Goal: Information Seeking & Learning: Learn about a topic

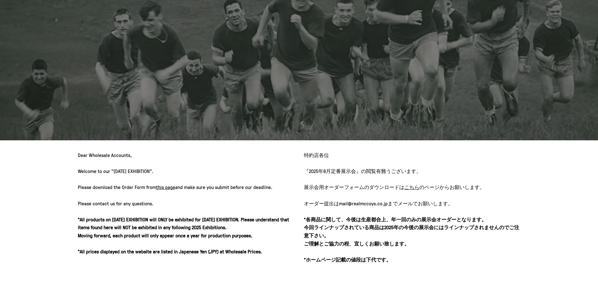
scroll to position [220, 0]
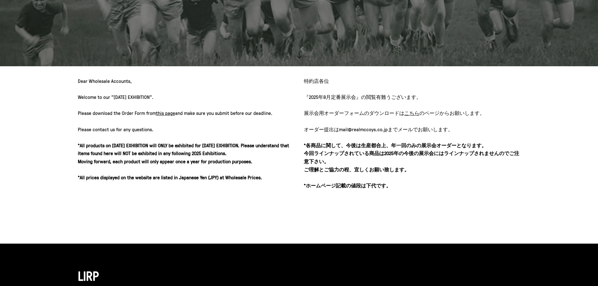
click at [410, 115] on u "こちら" at bounding box center [411, 112] width 15 height 7
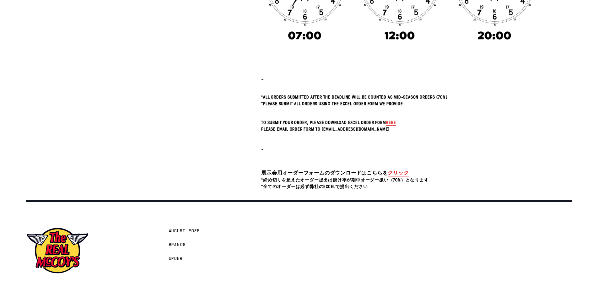
scroll to position [222, 0]
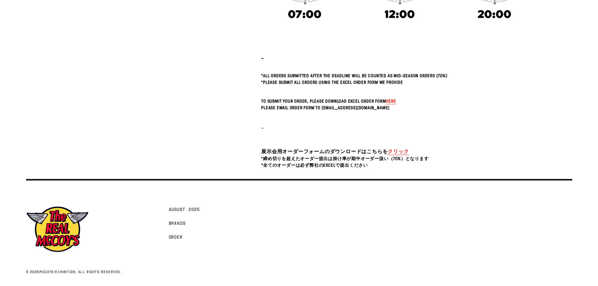
click at [402, 151] on link "クリック" at bounding box center [397, 151] width 21 height 7
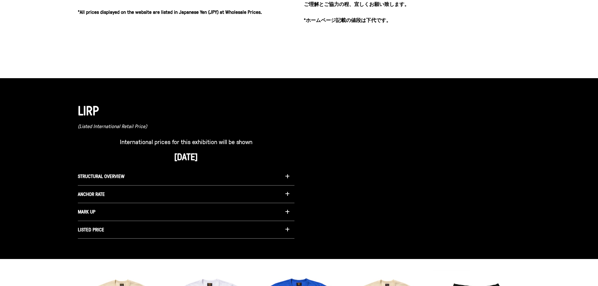
scroll to position [439, 0]
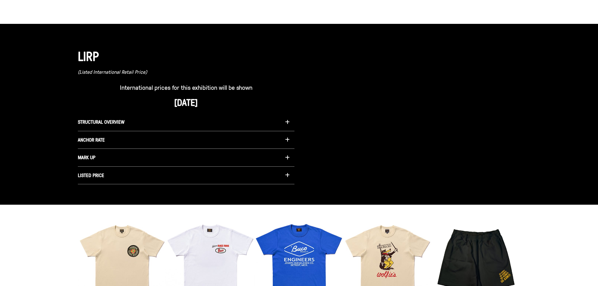
click at [288, 174] on icon "button" at bounding box center [287, 175] width 5 height 5
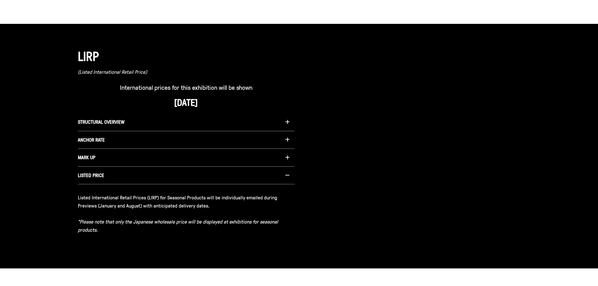
click at [288, 159] on icon "button" at bounding box center [287, 157] width 5 height 5
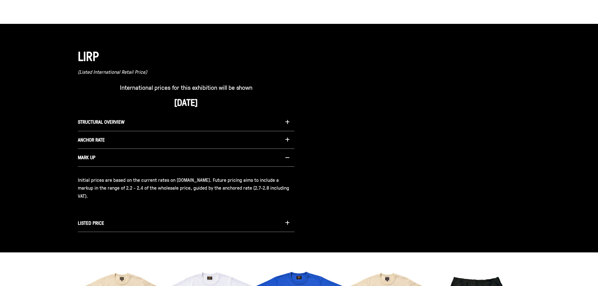
click at [287, 140] on icon "button" at bounding box center [287, 139] width 5 height 5
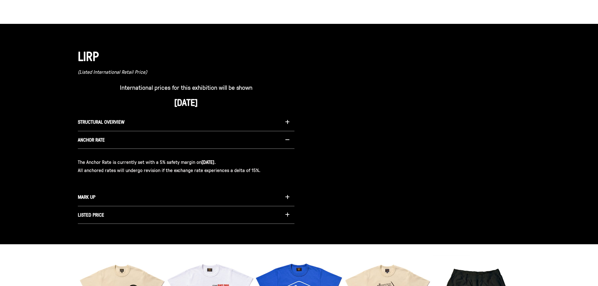
click at [287, 120] on icon "button" at bounding box center [287, 122] width 5 height 5
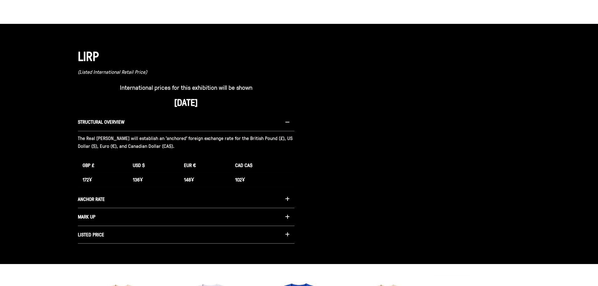
click at [271, 59] on h1 "LIRP" at bounding box center [186, 56] width 216 height 16
click at [286, 122] on icon "button" at bounding box center [287, 122] width 5 height 5
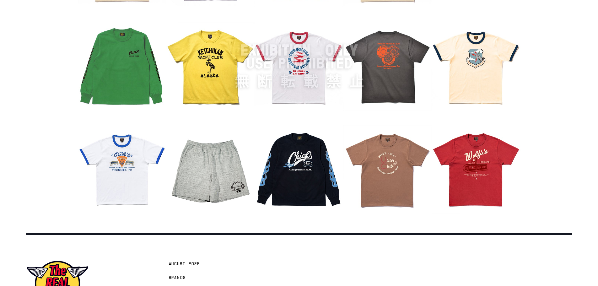
scroll to position [790, 0]
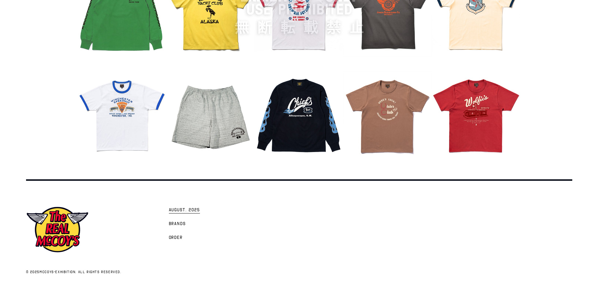
click at [191, 209] on span "AUGUST. 2025" at bounding box center [184, 210] width 31 height 6
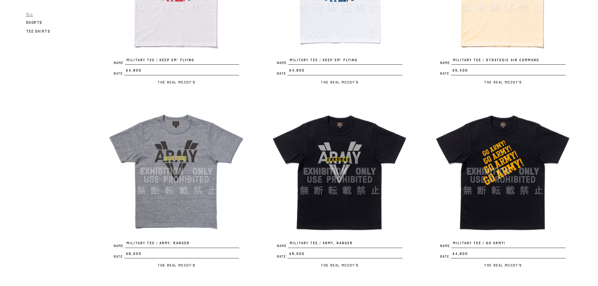
scroll to position [293, 0]
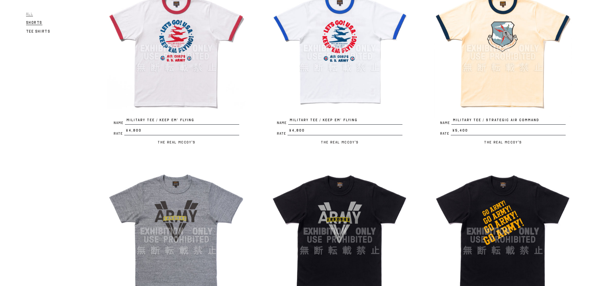
click at [34, 21] on span "Shorts" at bounding box center [34, 22] width 17 height 5
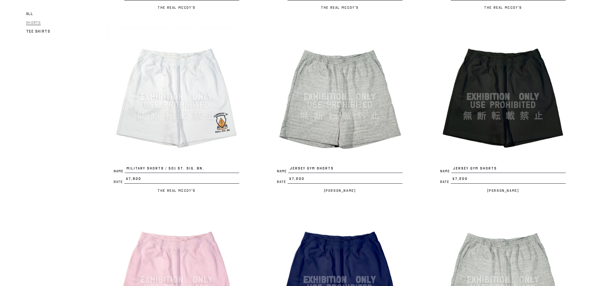
scroll to position [177, 0]
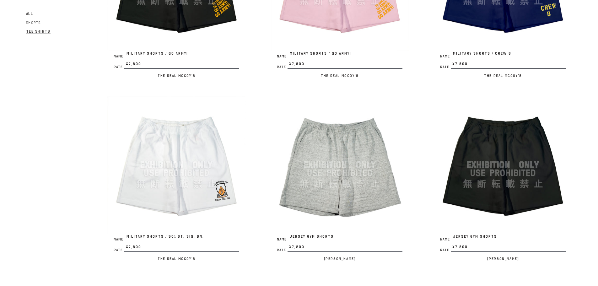
click at [40, 29] on span "Tee Shirts" at bounding box center [38, 31] width 24 height 5
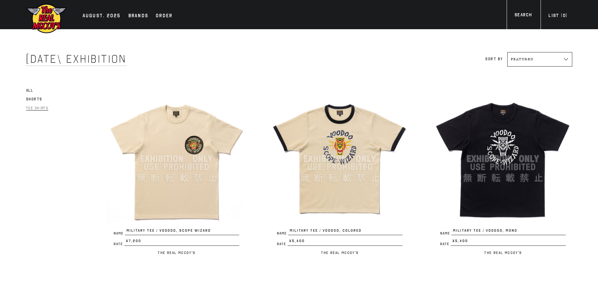
click at [568, 60] on select "Featured Alphabetically, A-Z Alphabetically, Z-A Price, low to high Price, high…" at bounding box center [539, 59] width 65 height 14
click at [440, 66] on div "Sort by Featured Alphabetically, A-Z Alphabetically, Z-A Price, low to high Pri…" at bounding box center [435, 59] width 273 height 14
click at [51, 16] on img at bounding box center [46, 18] width 41 height 31
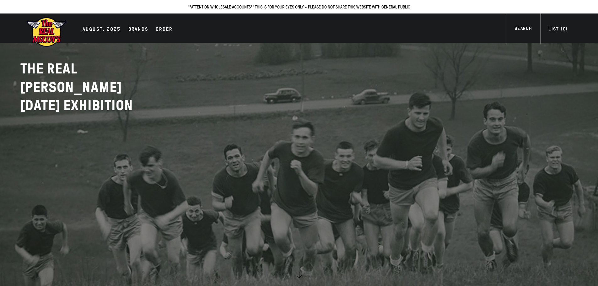
click at [53, 32] on img at bounding box center [46, 32] width 41 height 31
click at [130, 29] on div "Brands" at bounding box center [138, 29] width 20 height 9
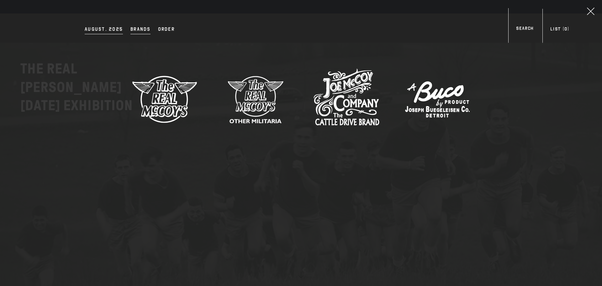
click at [108, 30] on div "AUGUST. 2025" at bounding box center [104, 29] width 38 height 9
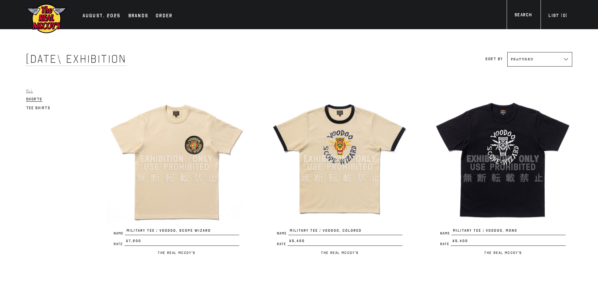
click at [34, 98] on span "Shorts" at bounding box center [34, 99] width 17 height 5
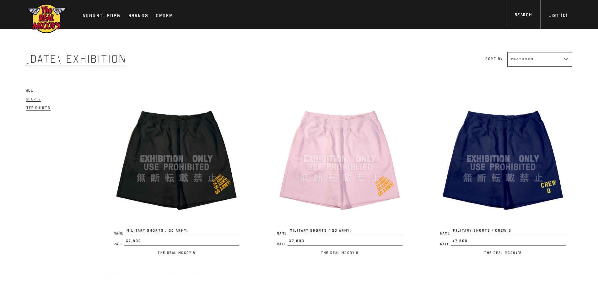
click at [42, 109] on span "Tee Shirts" at bounding box center [38, 108] width 24 height 5
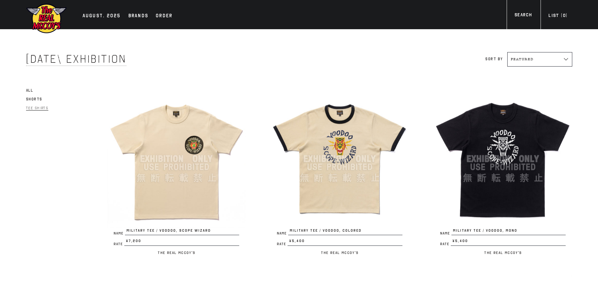
click at [210, 144] on img at bounding box center [176, 159] width 138 height 138
click at [325, 141] on img at bounding box center [339, 159] width 138 height 138
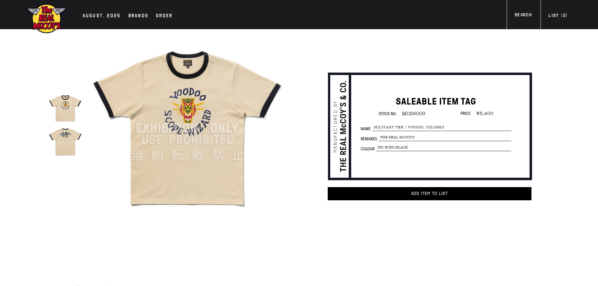
click at [69, 142] on img at bounding box center [65, 141] width 33 height 33
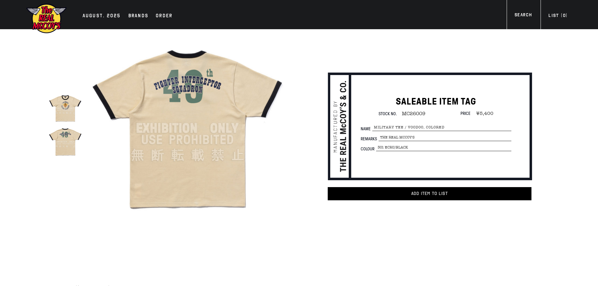
click at [283, 127] on img at bounding box center [187, 128] width 195 height 195
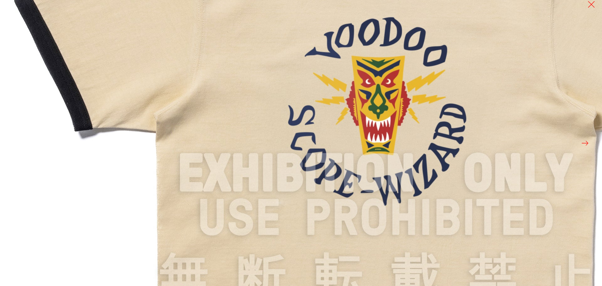
click at [258, 118] on img at bounding box center [376, 173] width 753 height 753
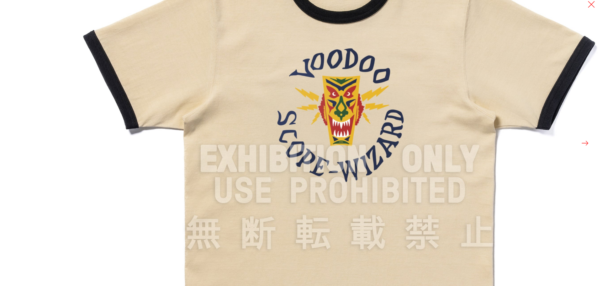
click at [258, 117] on img at bounding box center [340, 159] width 534 height 534
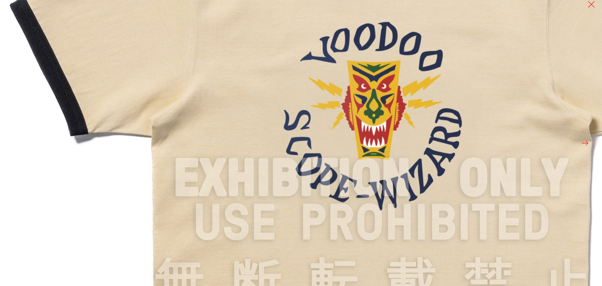
click at [260, 115] on img at bounding box center [372, 178] width 753 height 753
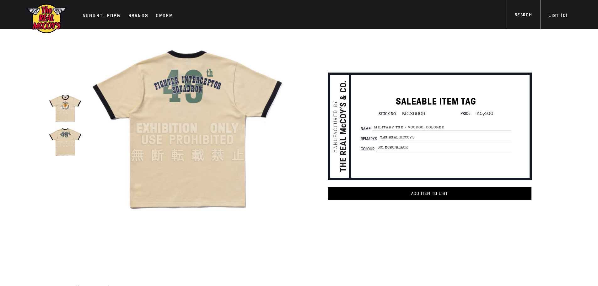
click at [71, 110] on img at bounding box center [65, 108] width 33 height 33
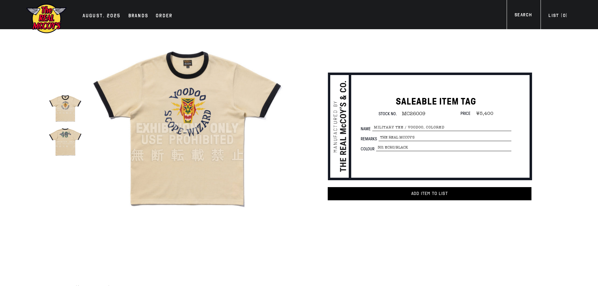
click at [76, 108] on img at bounding box center [65, 108] width 33 height 33
click at [203, 109] on img at bounding box center [187, 128] width 195 height 195
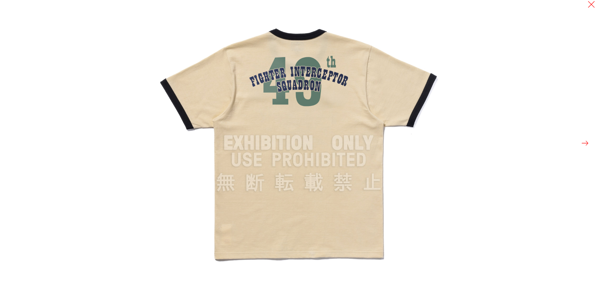
click at [585, 142] on button at bounding box center [585, 143] width 9 height 9
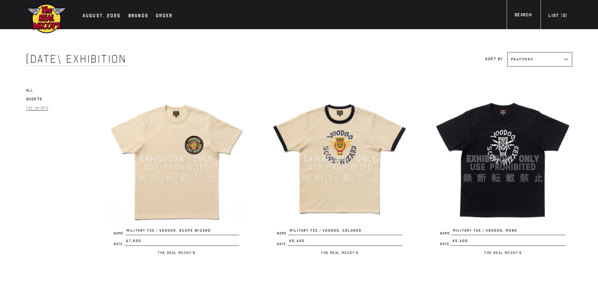
click at [492, 149] on img at bounding box center [503, 159] width 138 height 138
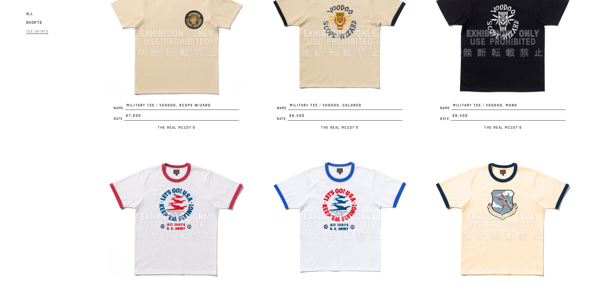
scroll to position [125, 0]
click at [185, 215] on img at bounding box center [176, 216] width 138 height 138
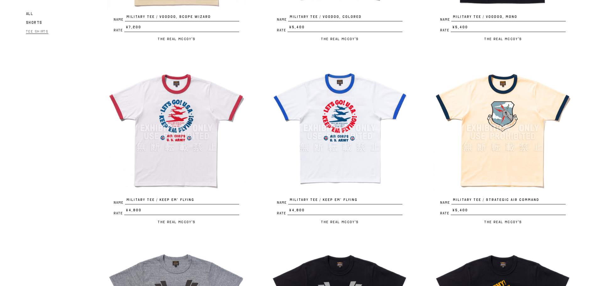
scroll to position [251, 0]
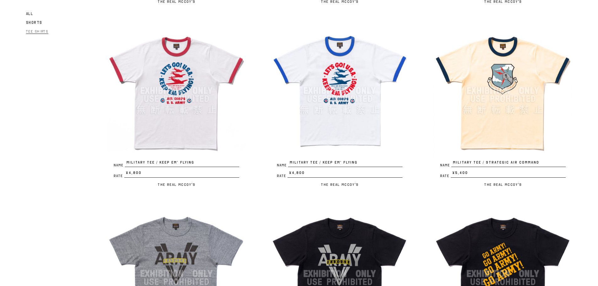
click at [505, 79] on img at bounding box center [503, 91] width 138 height 138
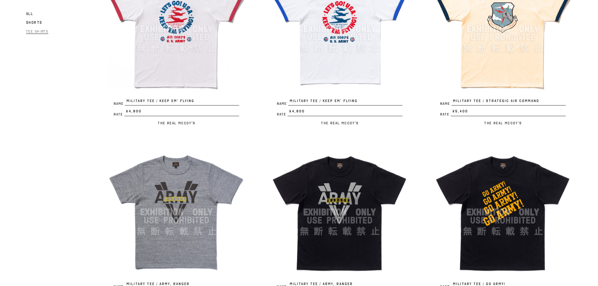
scroll to position [314, 0]
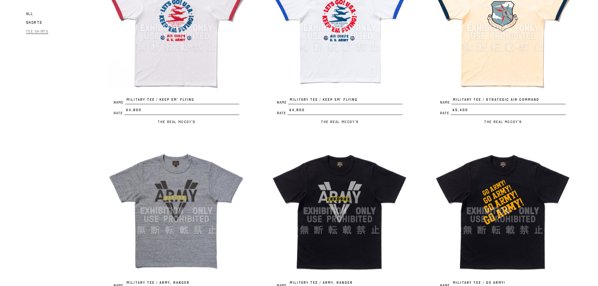
click at [186, 177] on img at bounding box center [176, 211] width 138 height 138
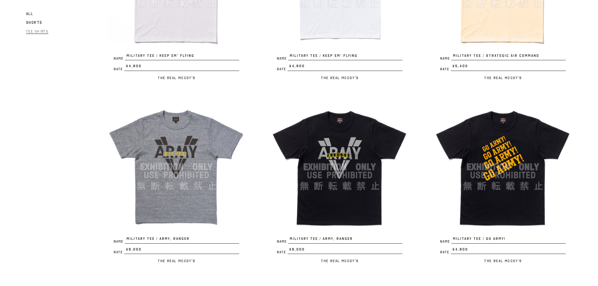
scroll to position [408, 0]
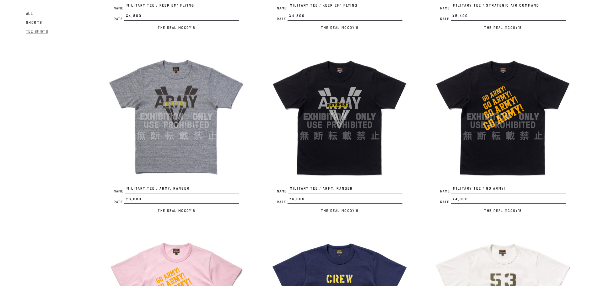
click at [503, 89] on img at bounding box center [503, 117] width 138 height 138
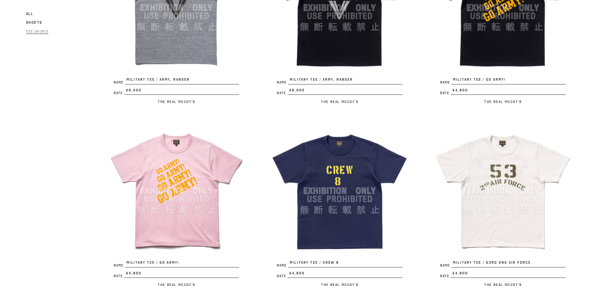
scroll to position [565, 0]
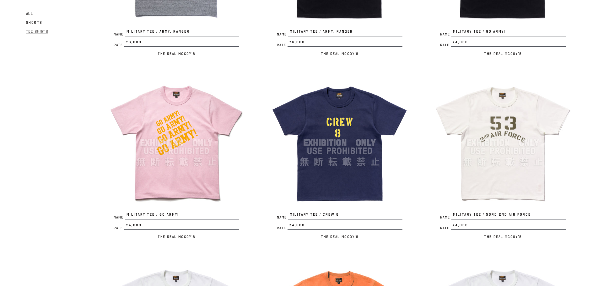
click at [347, 111] on img at bounding box center [339, 143] width 138 height 138
click at [511, 131] on img at bounding box center [503, 143] width 138 height 138
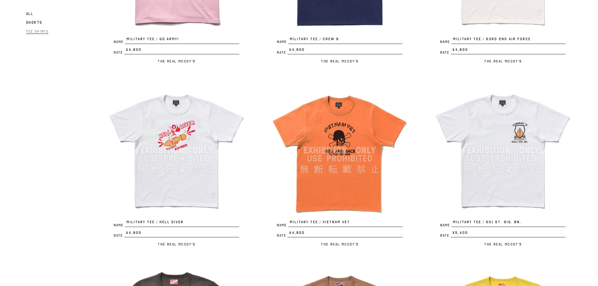
scroll to position [753, 0]
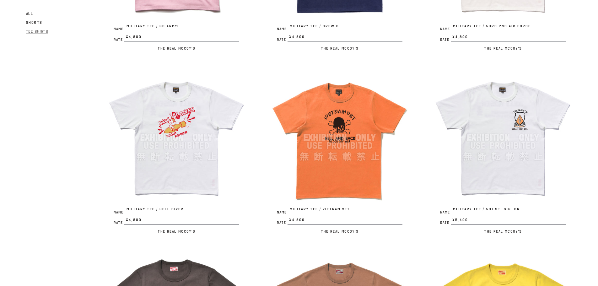
click at [185, 121] on img at bounding box center [176, 137] width 138 height 138
click at [349, 125] on img at bounding box center [339, 137] width 138 height 138
click at [462, 82] on img at bounding box center [503, 137] width 138 height 138
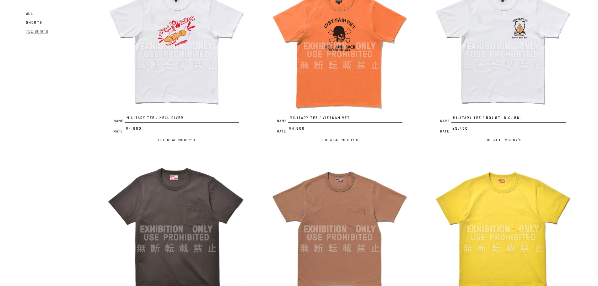
scroll to position [847, 0]
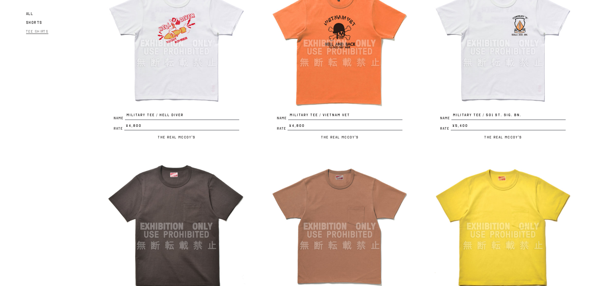
click at [508, 40] on img at bounding box center [503, 43] width 138 height 138
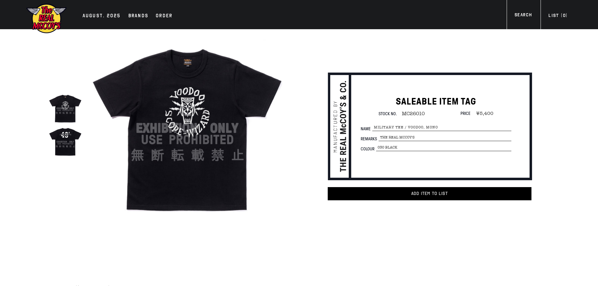
click at [63, 143] on img at bounding box center [65, 141] width 33 height 33
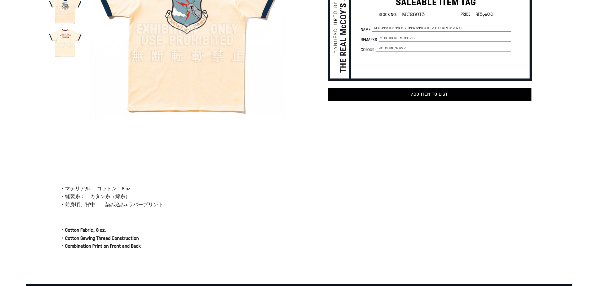
scroll to position [63, 0]
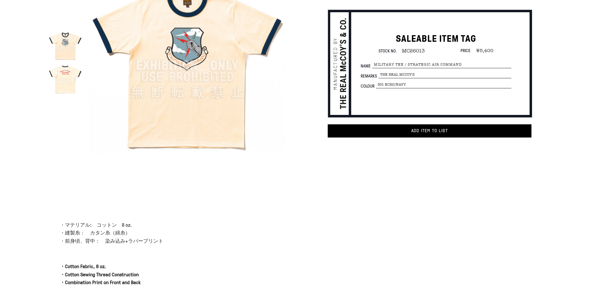
click at [68, 84] on img at bounding box center [65, 78] width 33 height 33
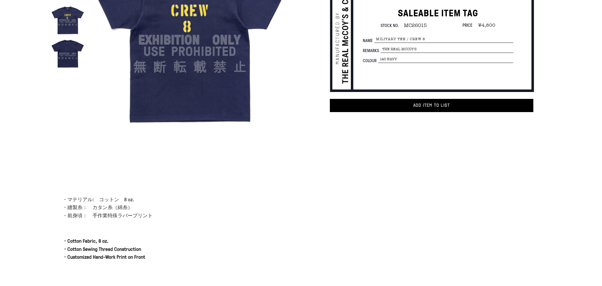
scroll to position [94, 0]
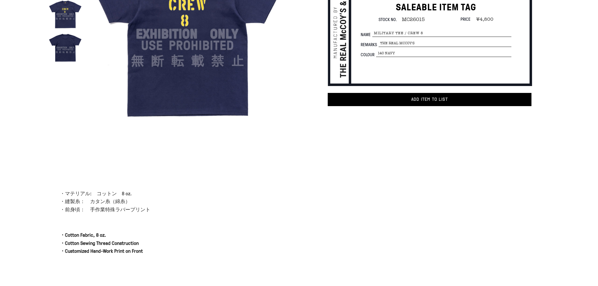
click at [68, 46] on img at bounding box center [65, 47] width 33 height 33
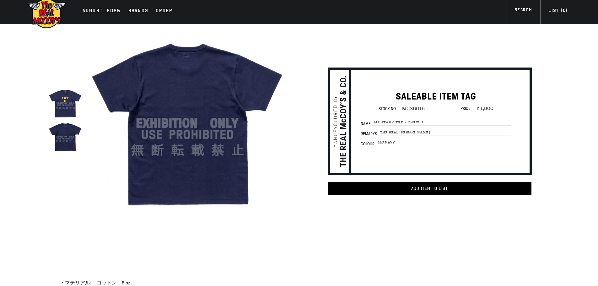
scroll to position [0, 0]
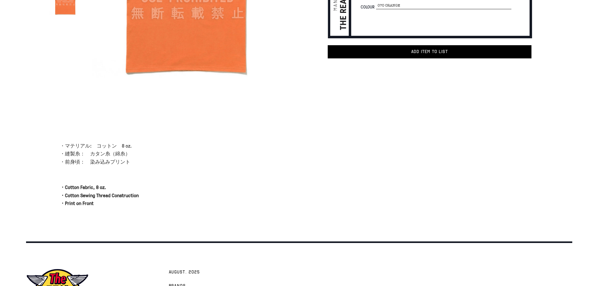
scroll to position [94, 0]
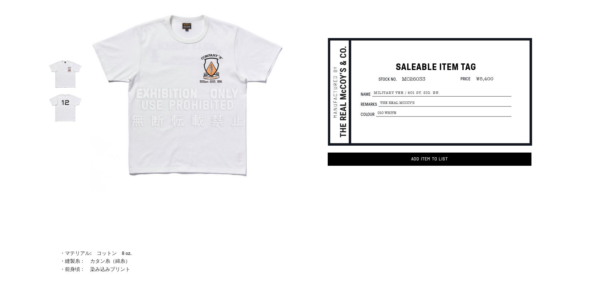
scroll to position [94, 0]
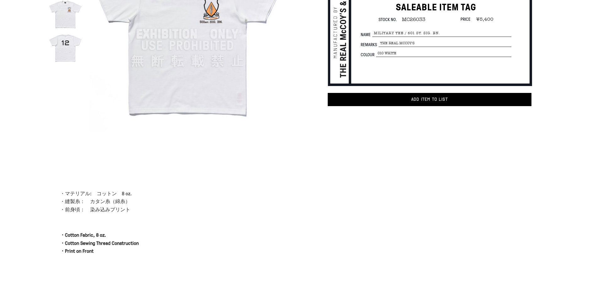
click at [62, 53] on img at bounding box center [65, 47] width 33 height 33
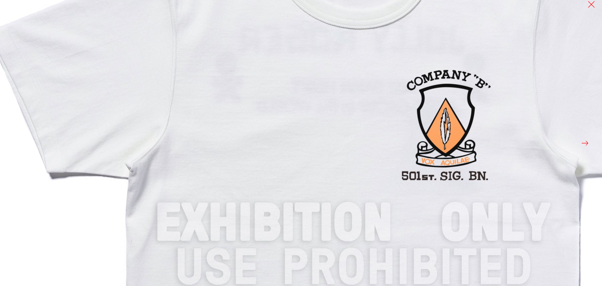
click at [412, 102] on img at bounding box center [353, 222] width 753 height 753
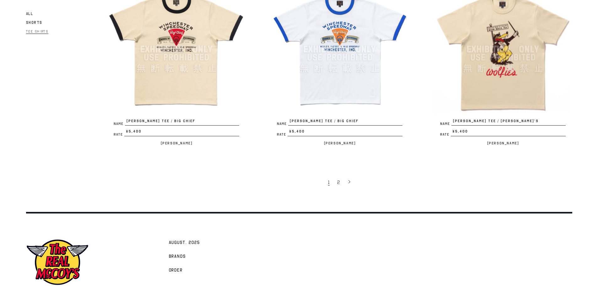
scroll to position [1360, 0]
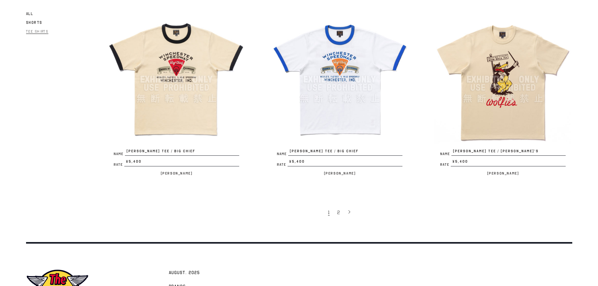
click at [426, 133] on div "Name [PERSON_NAME] TEE / [PERSON_NAME]’S Rate ¥5,400 / [PERSON_NAME]" at bounding box center [489, 96] width 163 height 173
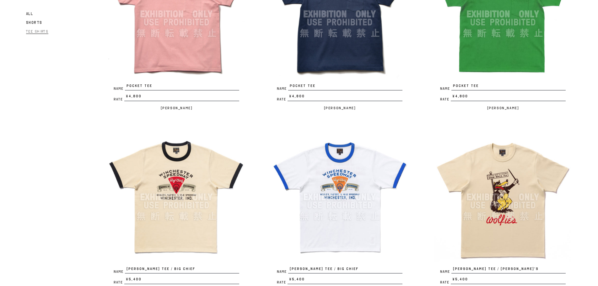
scroll to position [1297, 0]
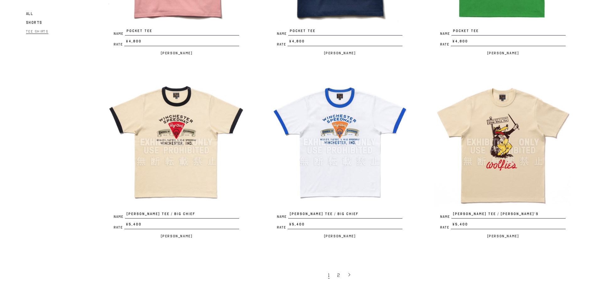
click at [187, 134] on img at bounding box center [176, 142] width 138 height 138
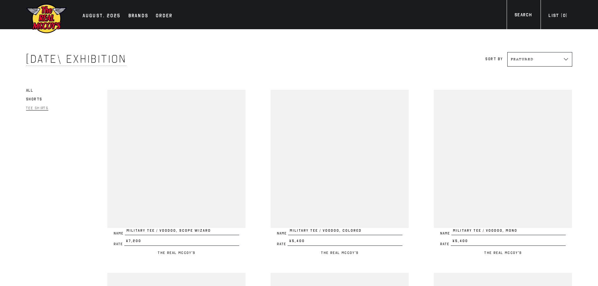
scroll to position [1297, 0]
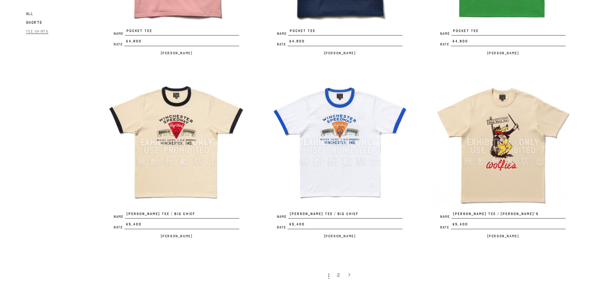
click at [350, 130] on img at bounding box center [339, 142] width 138 height 138
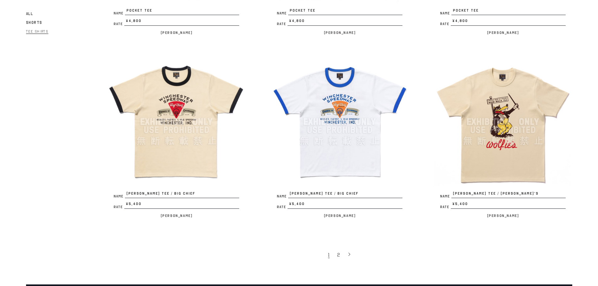
scroll to position [1329, 0]
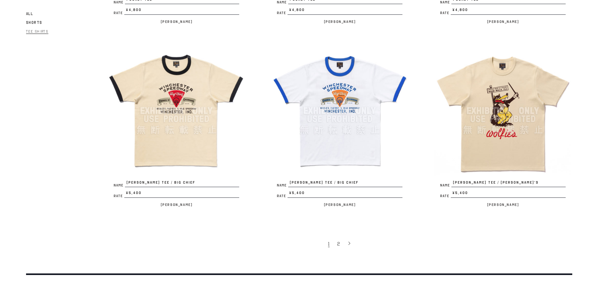
click at [512, 113] on img at bounding box center [503, 111] width 138 height 138
click at [340, 245] on link "2" at bounding box center [339, 243] width 10 height 13
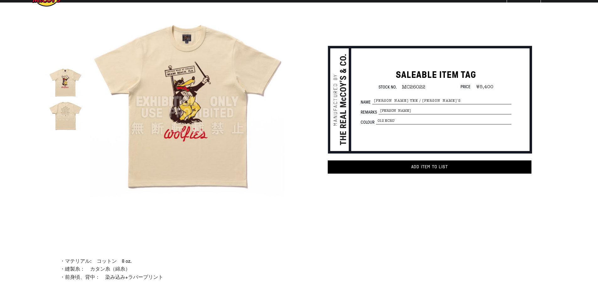
scroll to position [63, 0]
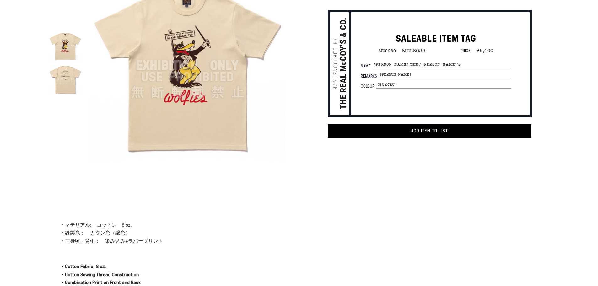
drag, startPoint x: 277, startPoint y: 68, endPoint x: 280, endPoint y: 69, distance: 3.5
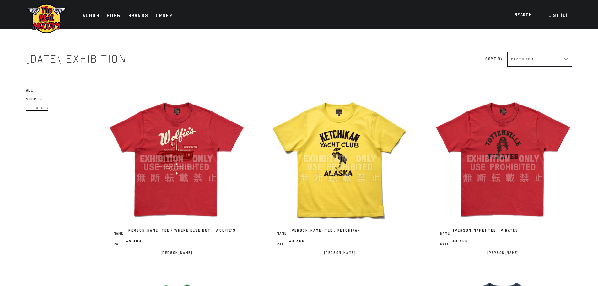
click at [209, 158] on img at bounding box center [176, 159] width 138 height 138
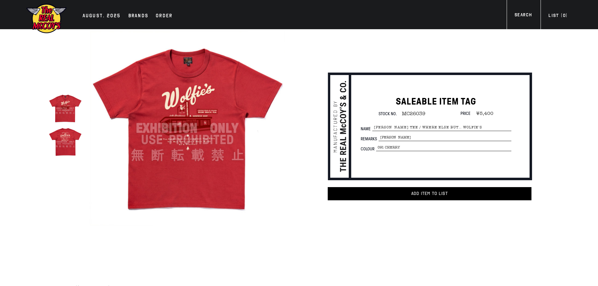
click at [398, 40] on div "SALEABLE ITEM TAG Stock No. MC26039 Price ¥5,400 Name [PERSON_NAME] TEE / WHERE…" at bounding box center [417, 143] width 263 height 229
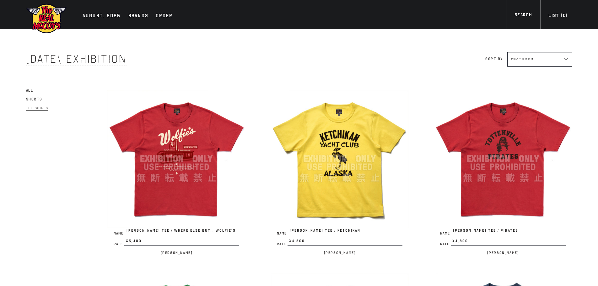
click at [348, 150] on img at bounding box center [339, 159] width 138 height 138
click at [511, 139] on img at bounding box center [503, 159] width 138 height 138
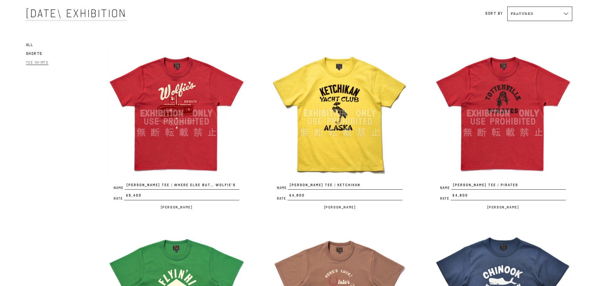
scroll to position [157, 0]
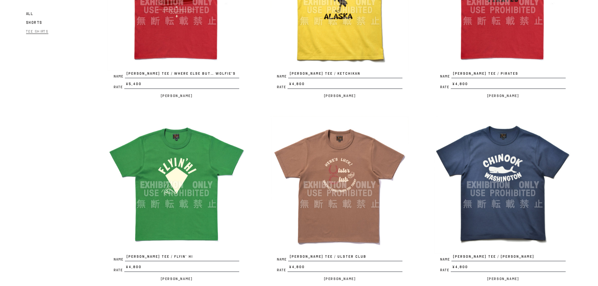
click at [180, 150] on img at bounding box center [176, 185] width 138 height 138
click at [337, 169] on img at bounding box center [339, 185] width 138 height 138
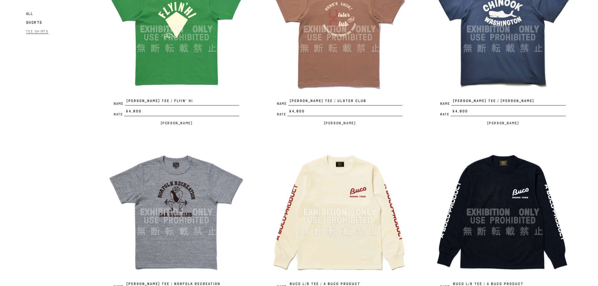
scroll to position [314, 0]
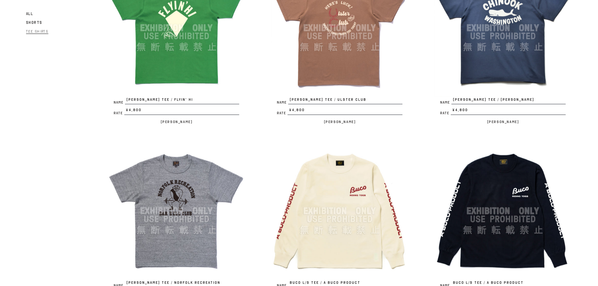
click at [176, 194] on img at bounding box center [176, 211] width 138 height 138
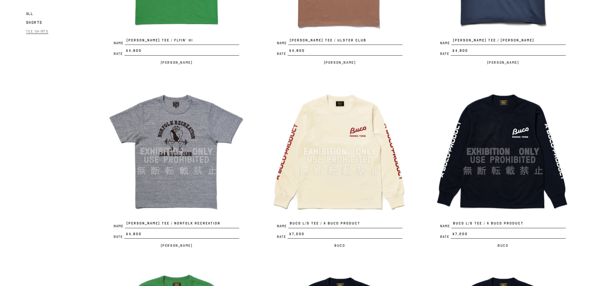
scroll to position [408, 0]
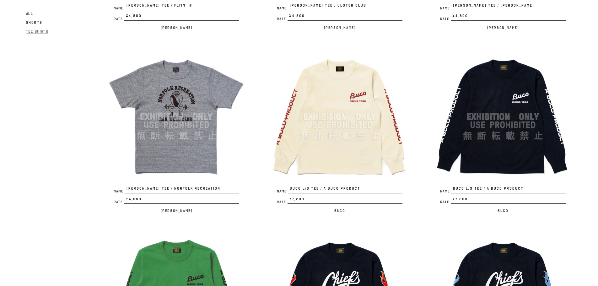
click at [344, 107] on img at bounding box center [339, 117] width 138 height 138
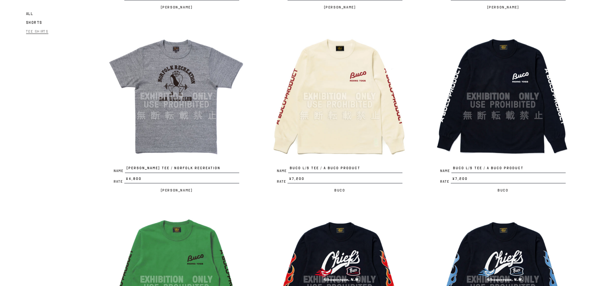
scroll to position [439, 0]
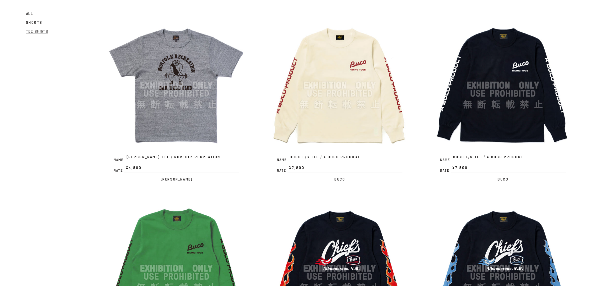
click at [182, 248] on img at bounding box center [176, 268] width 138 height 138
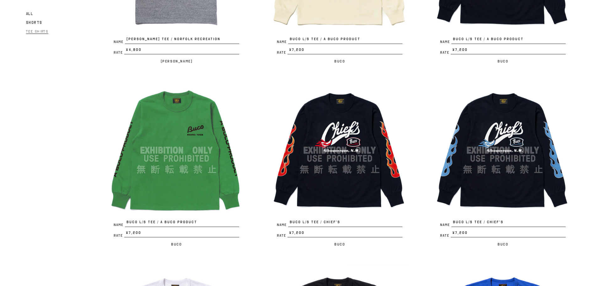
scroll to position [596, 0]
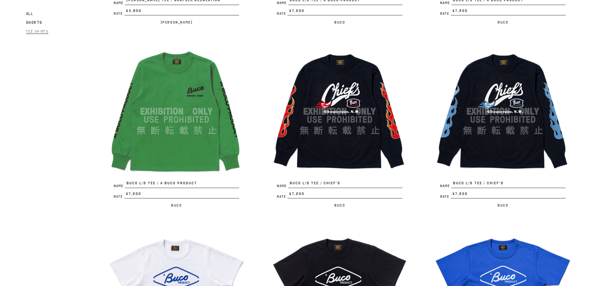
click at [343, 94] on img at bounding box center [339, 111] width 138 height 138
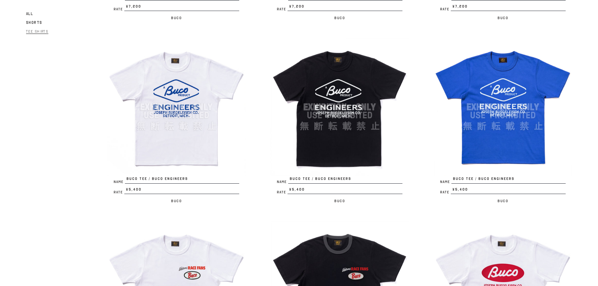
scroll to position [784, 0]
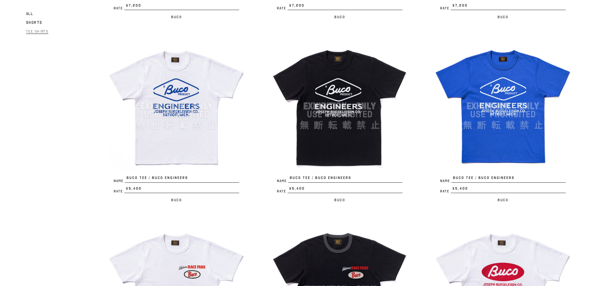
click at [175, 102] on img at bounding box center [176, 106] width 138 height 138
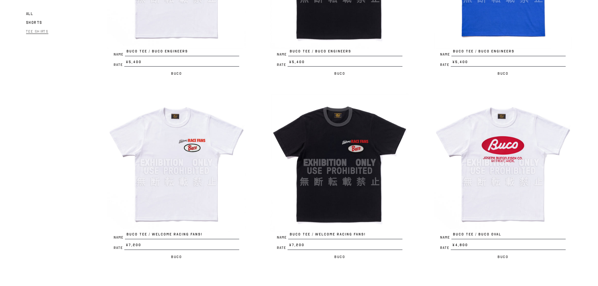
scroll to position [973, 0]
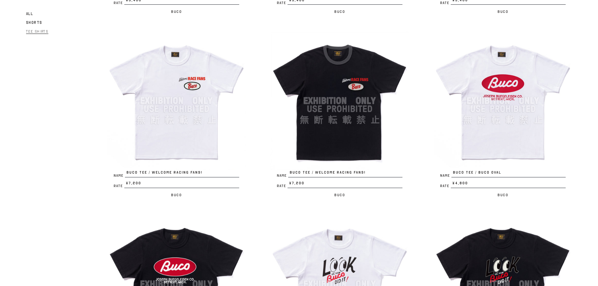
click at [192, 93] on img at bounding box center [176, 101] width 138 height 138
click at [350, 98] on img at bounding box center [339, 101] width 138 height 138
click at [499, 125] on img at bounding box center [503, 101] width 138 height 138
click at [498, 86] on img at bounding box center [503, 101] width 138 height 138
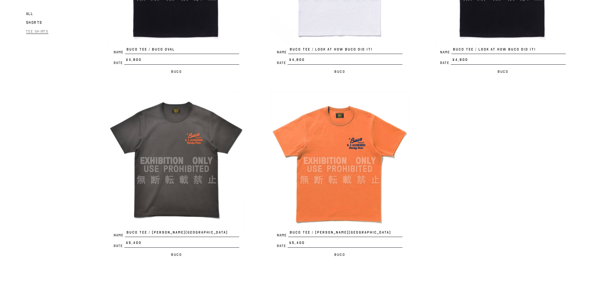
scroll to position [1380, 0]
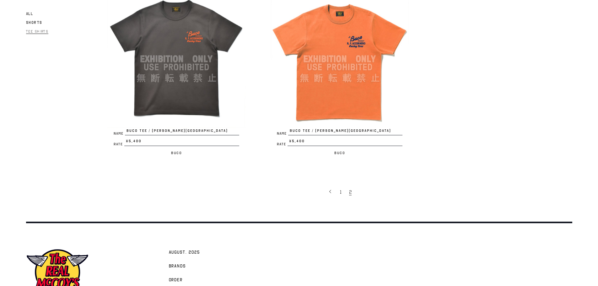
click at [173, 38] on img at bounding box center [176, 59] width 138 height 138
click at [363, 56] on img at bounding box center [339, 59] width 138 height 138
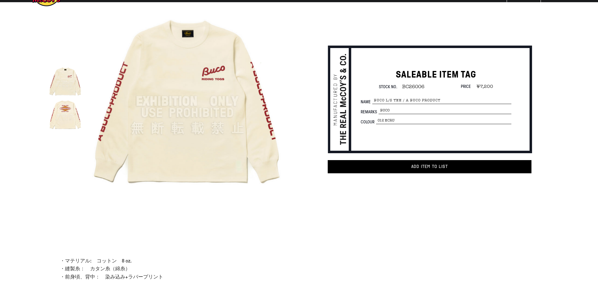
scroll to position [94, 0]
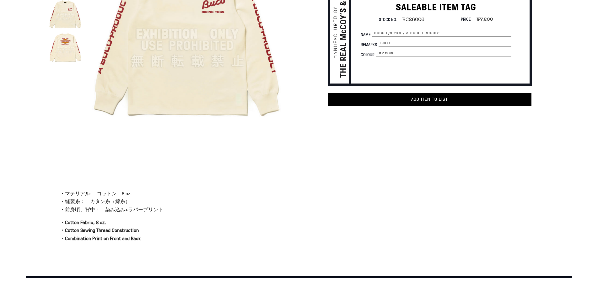
click at [68, 48] on img at bounding box center [65, 47] width 33 height 33
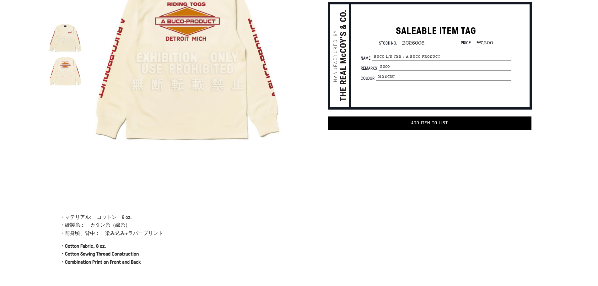
scroll to position [31, 0]
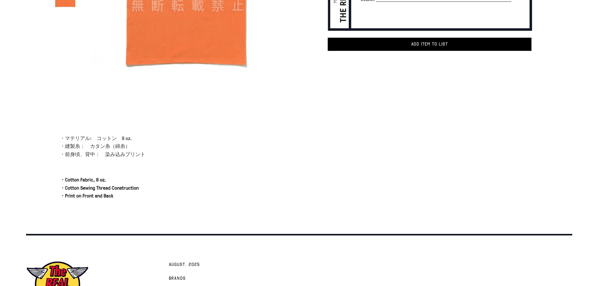
scroll to position [157, 0]
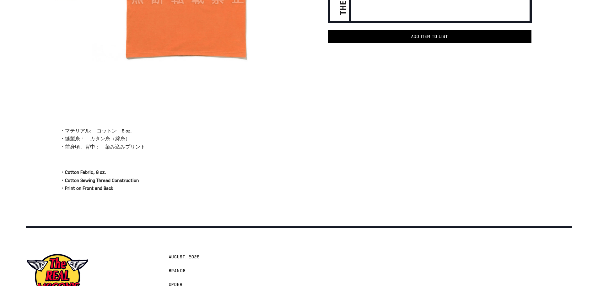
drag, startPoint x: 382, startPoint y: 240, endPoint x: 386, endPoint y: 227, distance: 12.9
click at [385, 232] on footer "AUGUST. 2025 Order" at bounding box center [299, 279] width 598 height 107
drag, startPoint x: 386, startPoint y: 227, endPoint x: 386, endPoint y: 224, distance: 3.5
click at [386, 224] on body "Skip to content AUGUST. 2025 Brands Order" at bounding box center [299, 88] width 598 height 490
drag, startPoint x: 391, startPoint y: 216, endPoint x: 393, endPoint y: 209, distance: 7.5
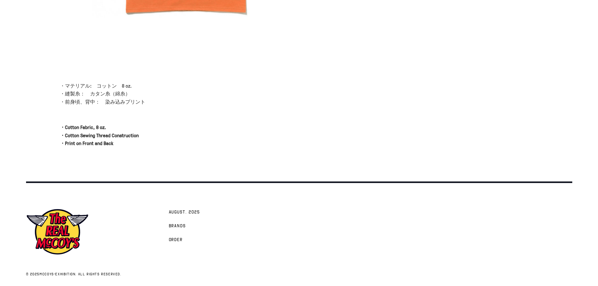
scroll to position [204, 0]
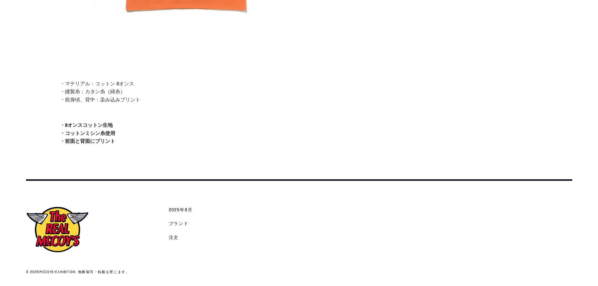
click at [346, 157] on div "について ・マテリアル：コットン 8オンス ・縫製糸：カタン糸（綿糸） ・前身頃、背中：染み込みプリント ・8オンスコットン生地 ・コットンミシン糸使用 ・前…" at bounding box center [286, 124] width 503 height 89
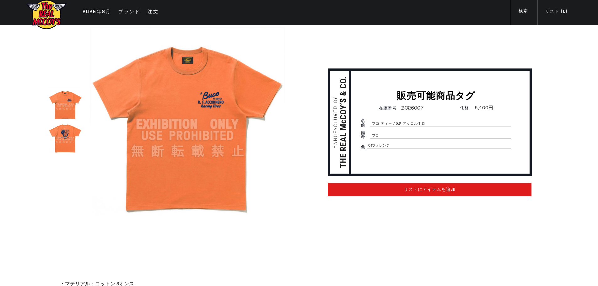
scroll to position [0, 0]
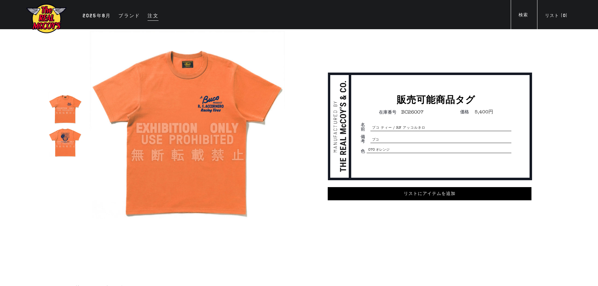
click at [152, 16] on font "注文" at bounding box center [152, 16] width 11 height 6
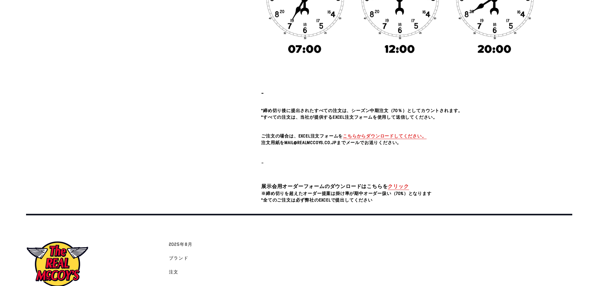
scroll to position [222, 0]
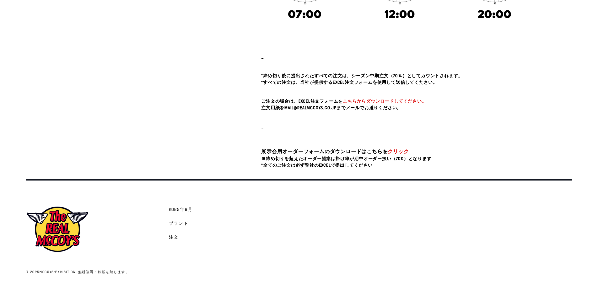
click at [395, 99] on font "こちらからダウンロードしてください。" at bounding box center [384, 101] width 83 height 6
click at [394, 151] on font "クリック" at bounding box center [397, 151] width 21 height 7
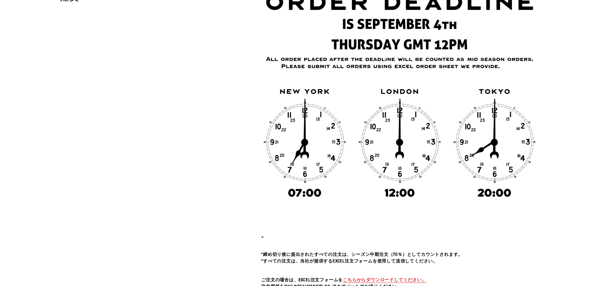
scroll to position [0, 0]
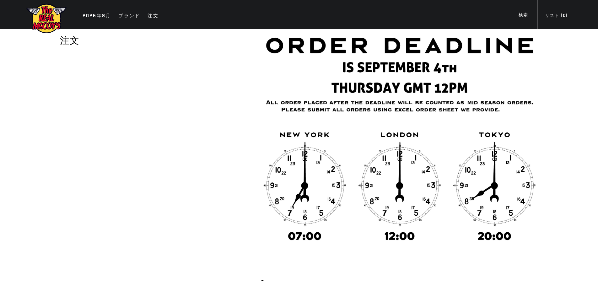
click at [46, 17] on img at bounding box center [46, 18] width 41 height 31
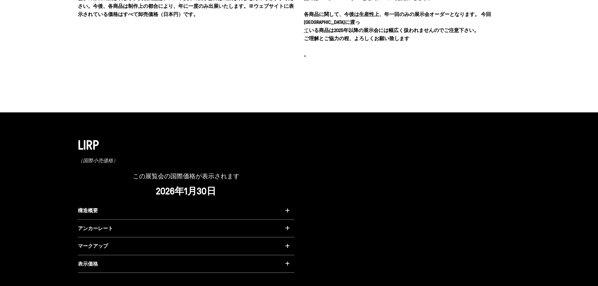
scroll to position [408, 0]
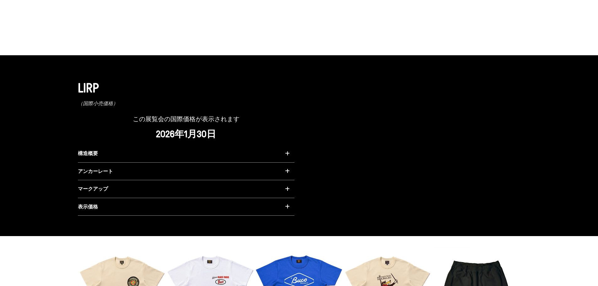
click at [285, 204] on icon "button" at bounding box center [287, 206] width 5 height 5
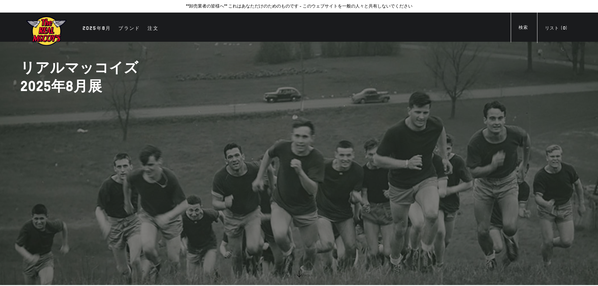
scroll to position [0, 0]
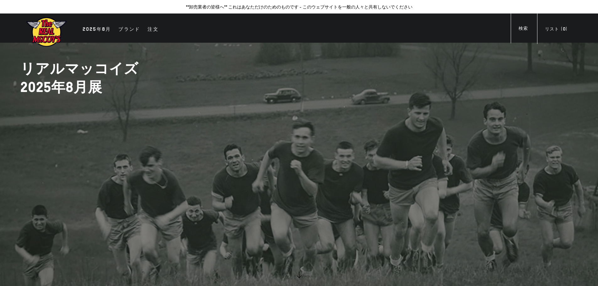
click at [42, 34] on img at bounding box center [46, 32] width 41 height 31
click at [130, 29] on font "ブランド" at bounding box center [129, 29] width 22 height 6
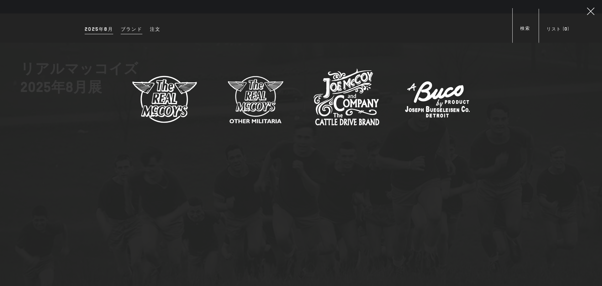
click at [97, 27] on font "2025年8月" at bounding box center [99, 29] width 29 height 6
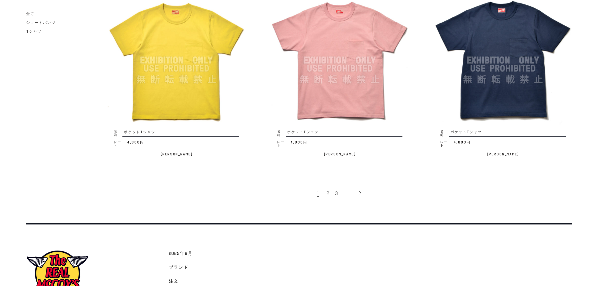
scroll to position [1423, 0]
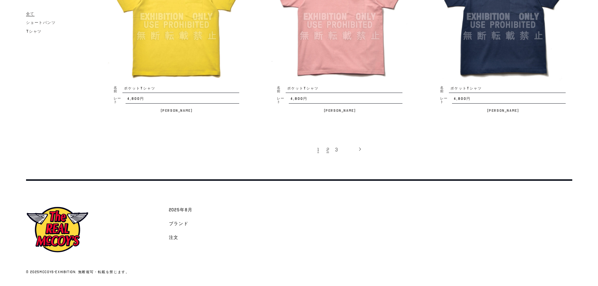
click at [328, 148] on font "2" at bounding box center [327, 150] width 3 height 6
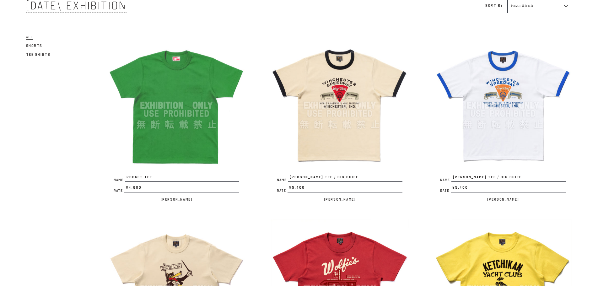
scroll to position [157, 0]
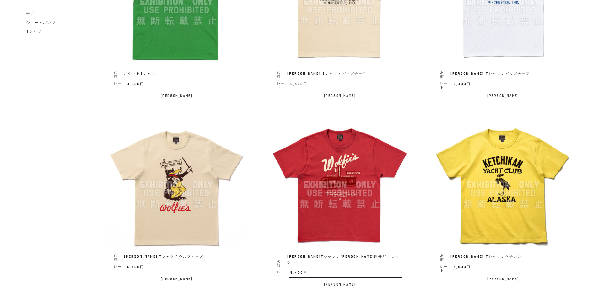
click at [189, 174] on img at bounding box center [176, 185] width 138 height 138
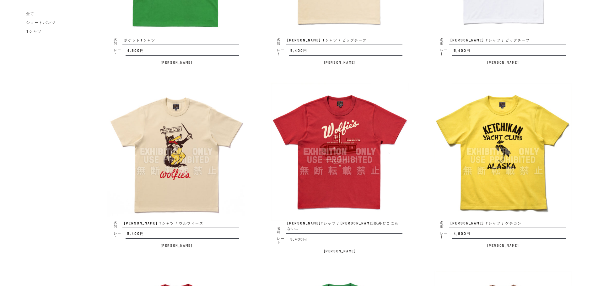
scroll to position [220, 0]
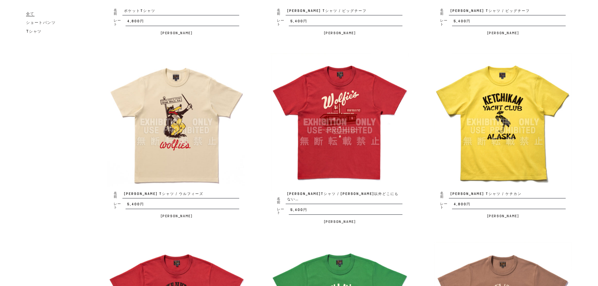
click at [497, 118] on img at bounding box center [503, 122] width 138 height 138
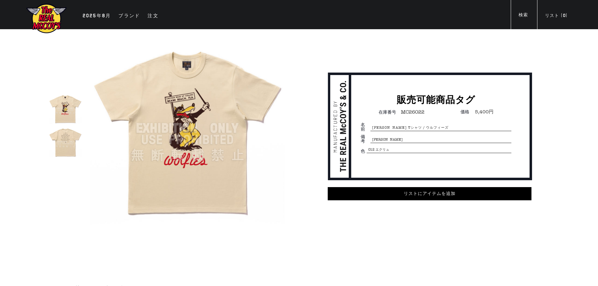
click at [73, 141] on img at bounding box center [65, 141] width 33 height 33
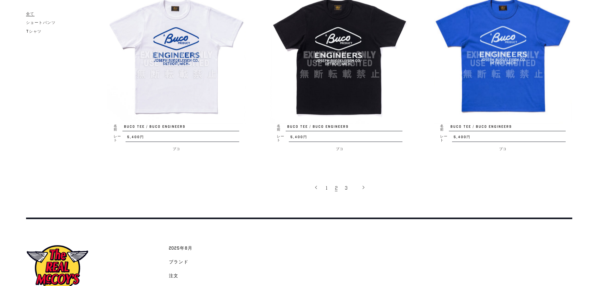
scroll to position [1434, 0]
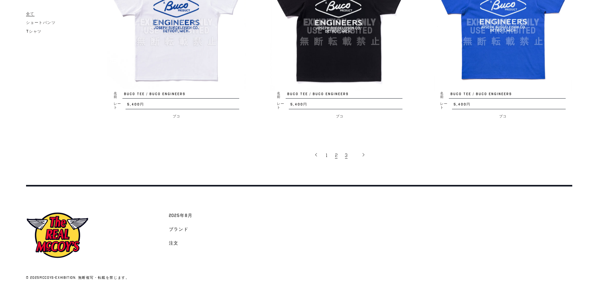
click at [348, 150] on link "3" at bounding box center [346, 154] width 9 height 13
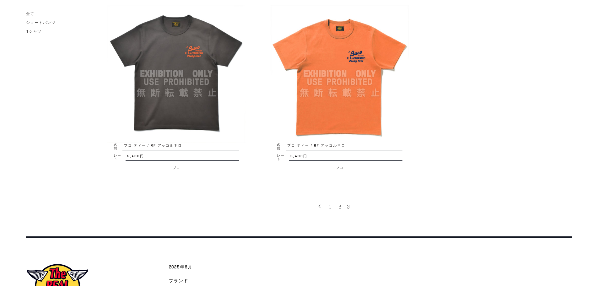
scroll to position [382, 0]
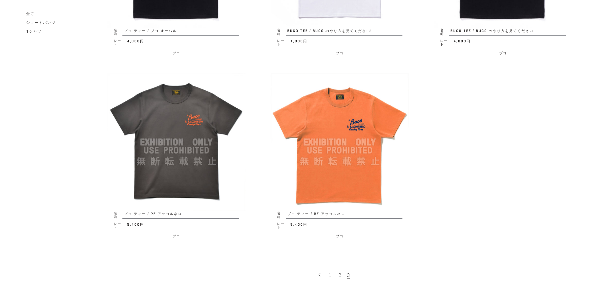
click at [210, 112] on img at bounding box center [176, 142] width 138 height 138
